Goal: Use online tool/utility: Utilize a website feature to perform a specific function

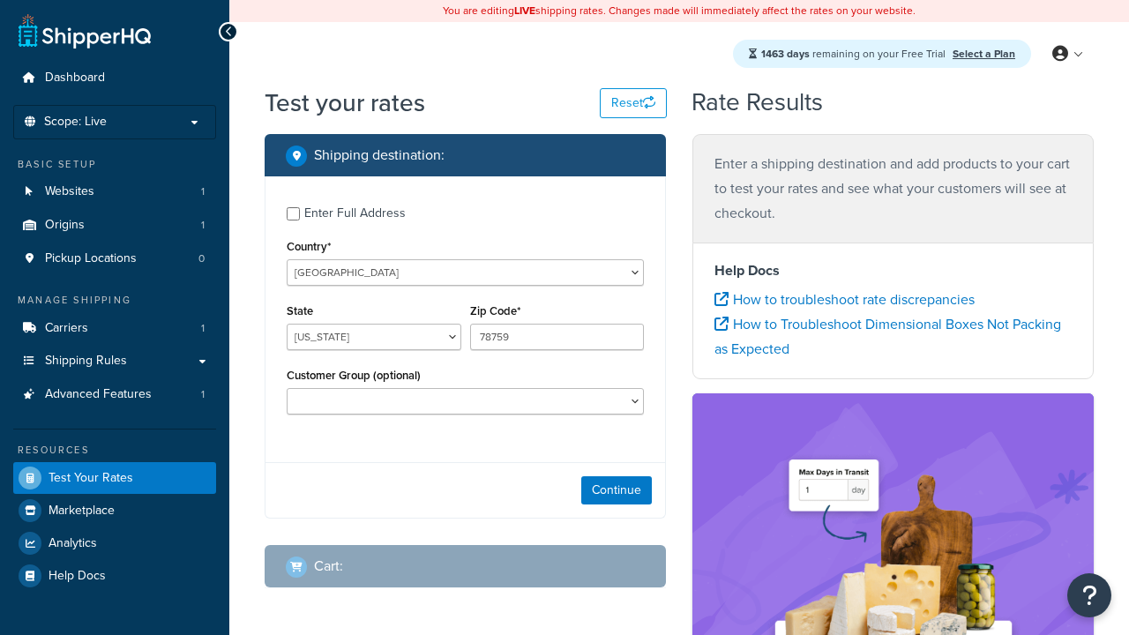
select select "[GEOGRAPHIC_DATA]"
click at [722, 300] on icon at bounding box center [722, 299] width 14 height 14
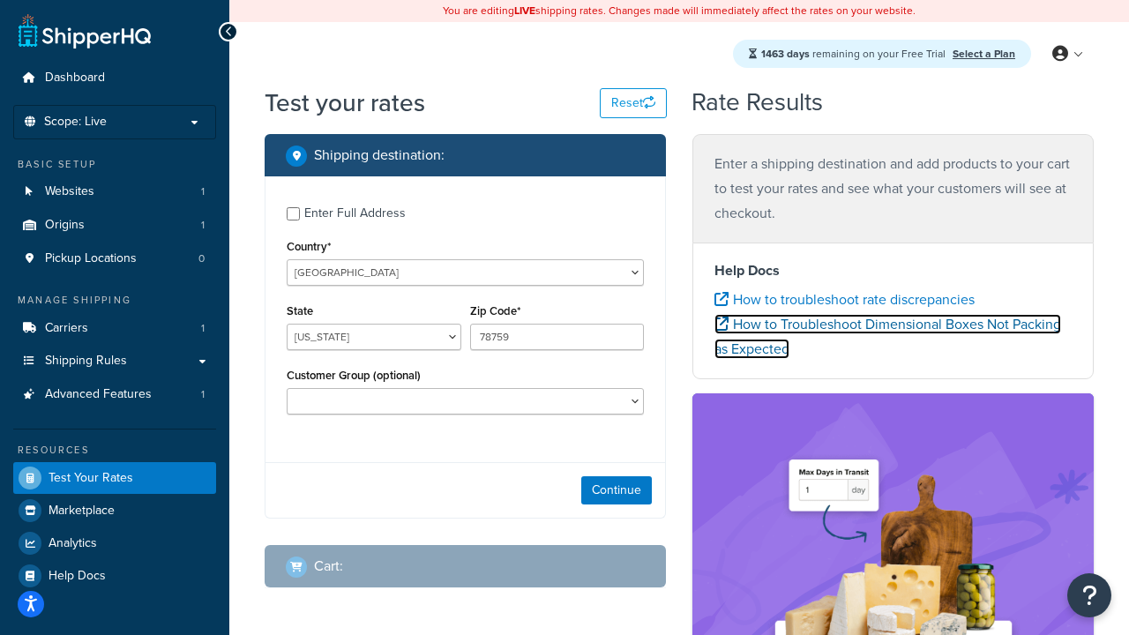
click at [722, 325] on icon at bounding box center [722, 324] width 14 height 14
